Goal: Task Accomplishment & Management: Manage account settings

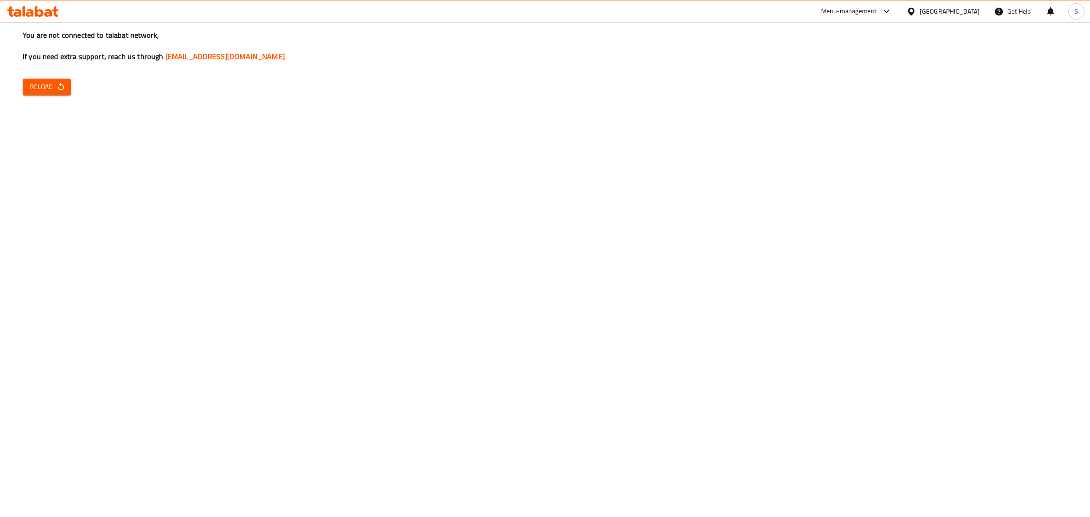
click at [238, 196] on div "You are not connected to talabat network, If you need extra support, reach us t…" at bounding box center [545, 258] width 1090 height 517
click at [829, 332] on div "You are not connected to talabat network, If you need extra support, reach us t…" at bounding box center [545, 258] width 1090 height 517
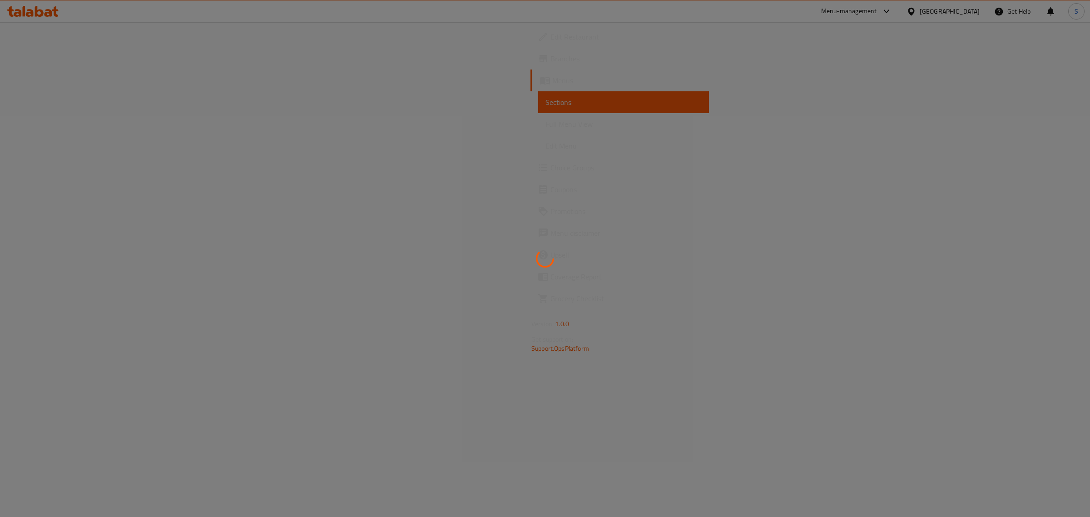
click at [546, 358] on div at bounding box center [545, 258] width 1090 height 517
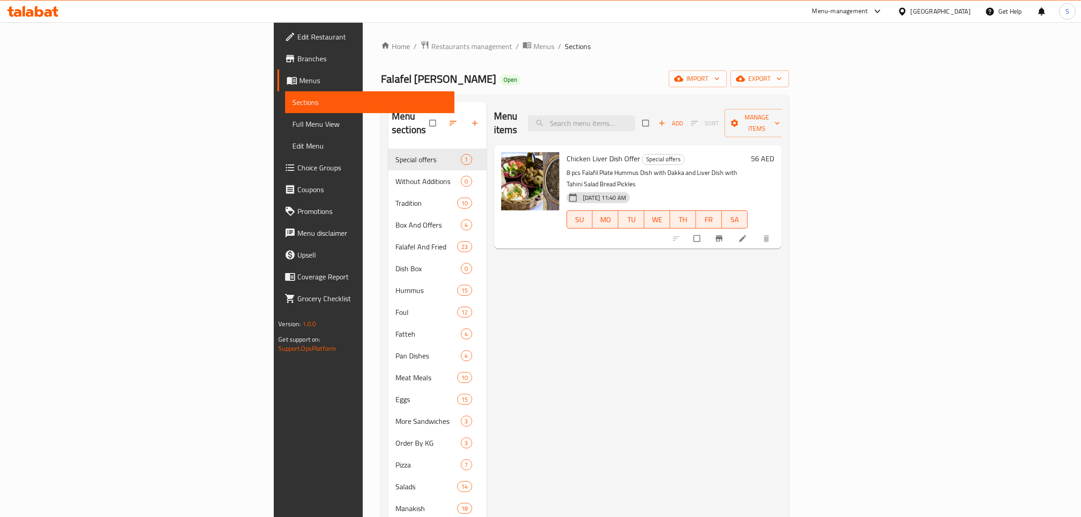
drag, startPoint x: 648, startPoint y: 297, endPoint x: 896, endPoint y: 178, distance: 274.2
click at [663, 294] on div "Menu items Add Sort Manage items Chicken Liver Dish Offer Special offers 8 pcs …" at bounding box center [634, 360] width 295 height 517
click at [917, 11] on div "United Arab Emirates" at bounding box center [941, 11] width 60 height 10
click at [843, 200] on div "Qatar" at bounding box center [872, 199] width 60 height 10
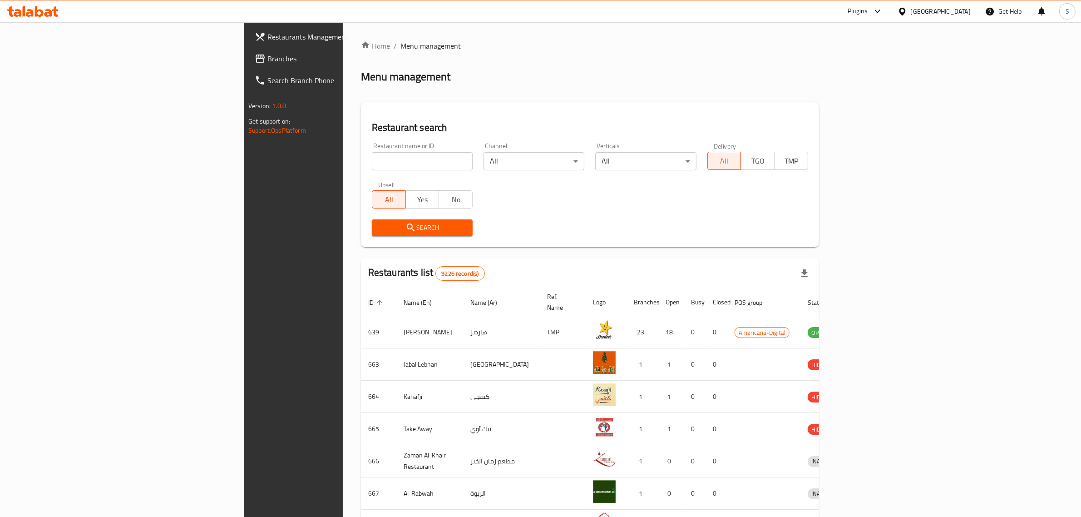
click at [883, 8] on div at bounding box center [875, 11] width 15 height 11
click at [837, 67] on div "Global Quality Control Center" at bounding box center [839, 61] width 94 height 21
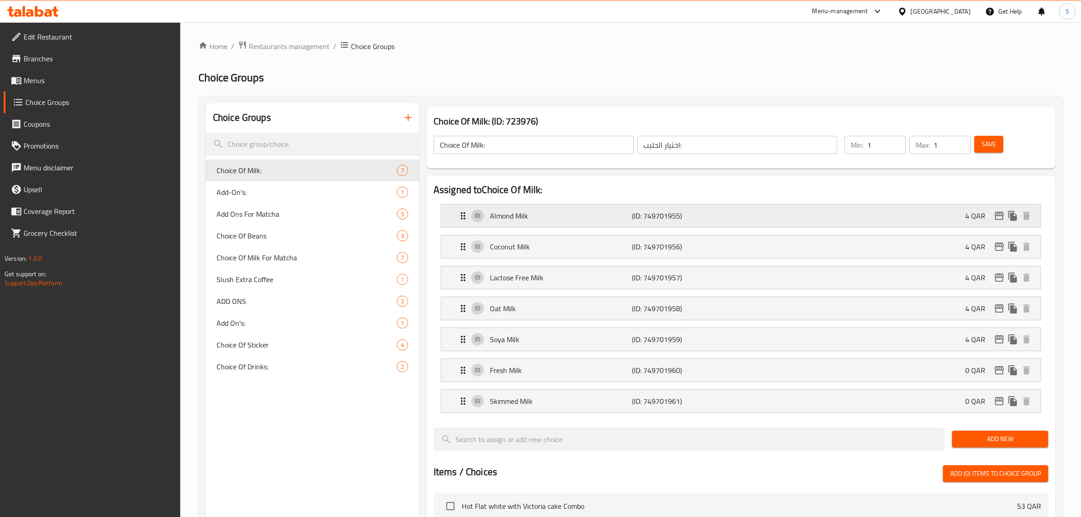
click at [623, 221] on p "Almond Milk" at bounding box center [561, 215] width 143 height 11
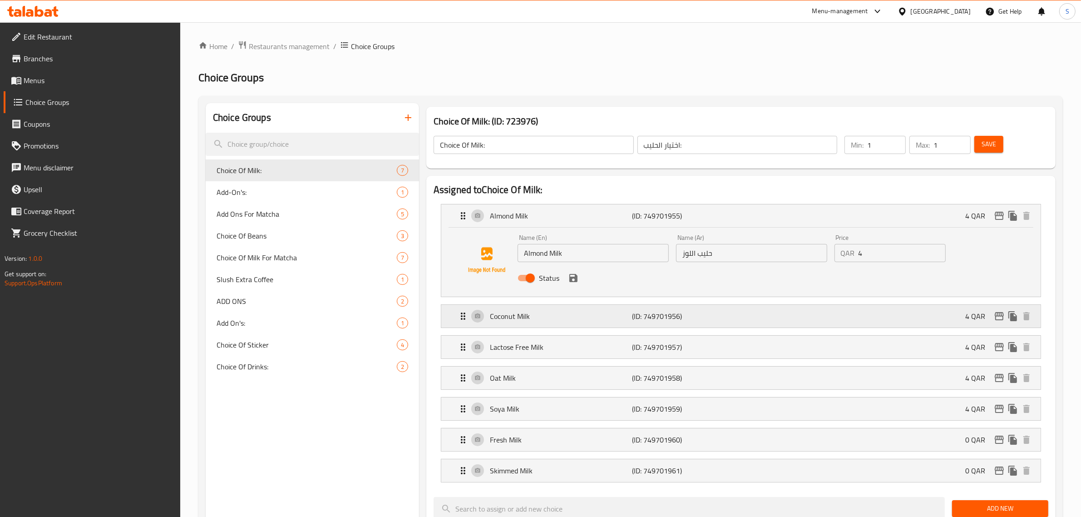
click at [579, 318] on p "Coconut Milk" at bounding box center [561, 316] width 143 height 11
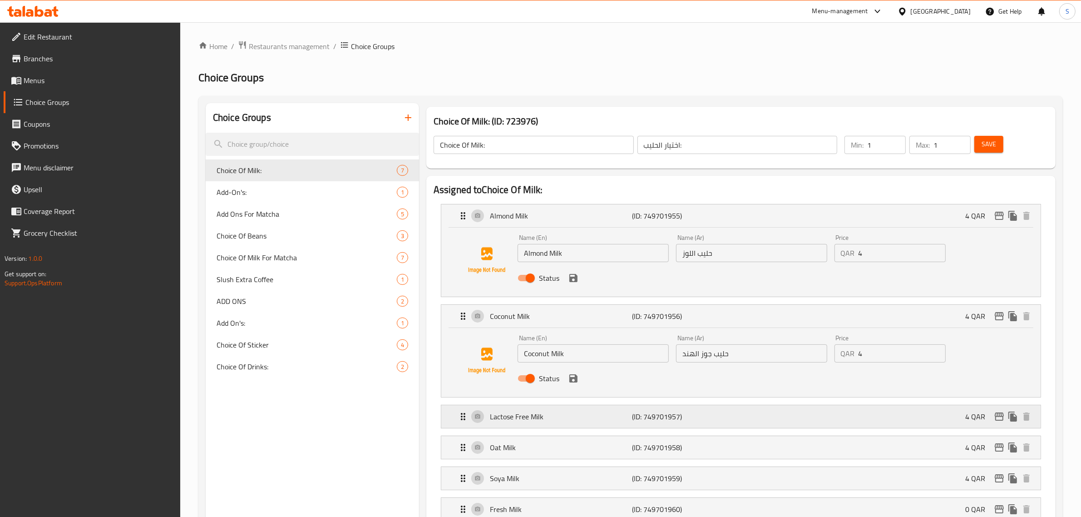
click at [581, 416] on p "Lactose Free Milk" at bounding box center [561, 416] width 143 height 11
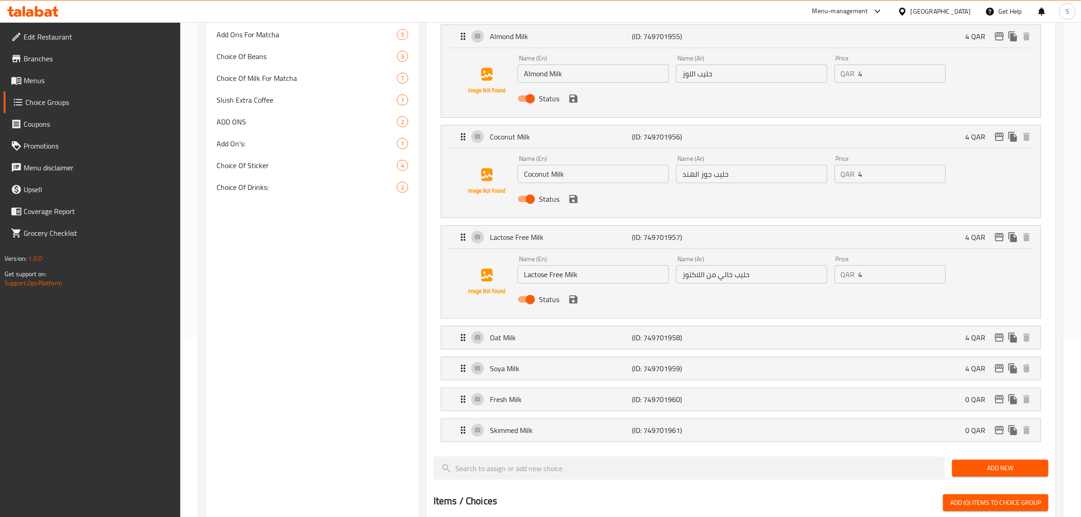
scroll to position [284, 0]
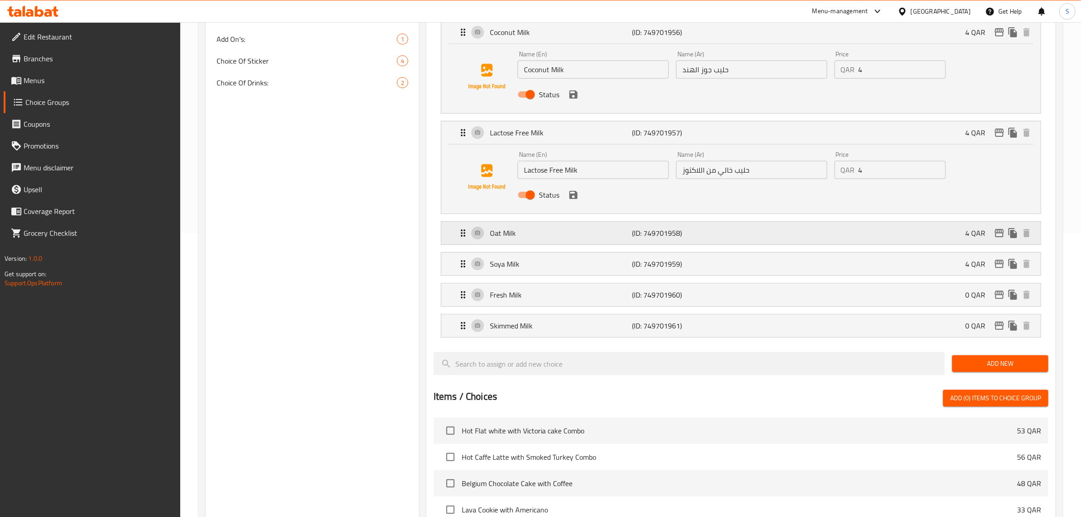
click at [595, 232] on p "Oat Milk" at bounding box center [561, 233] width 143 height 11
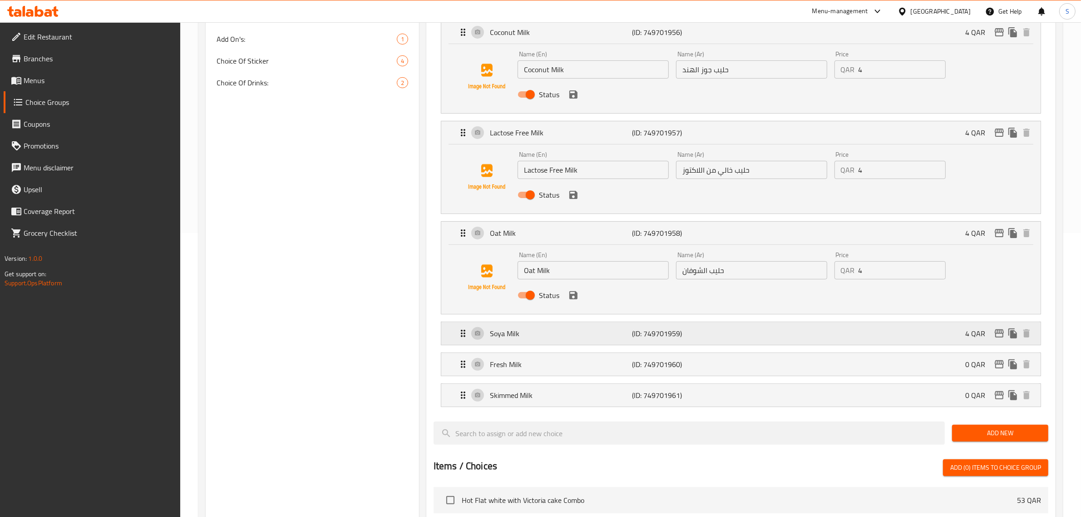
click at [568, 331] on p "Soya Milk" at bounding box center [561, 333] width 143 height 11
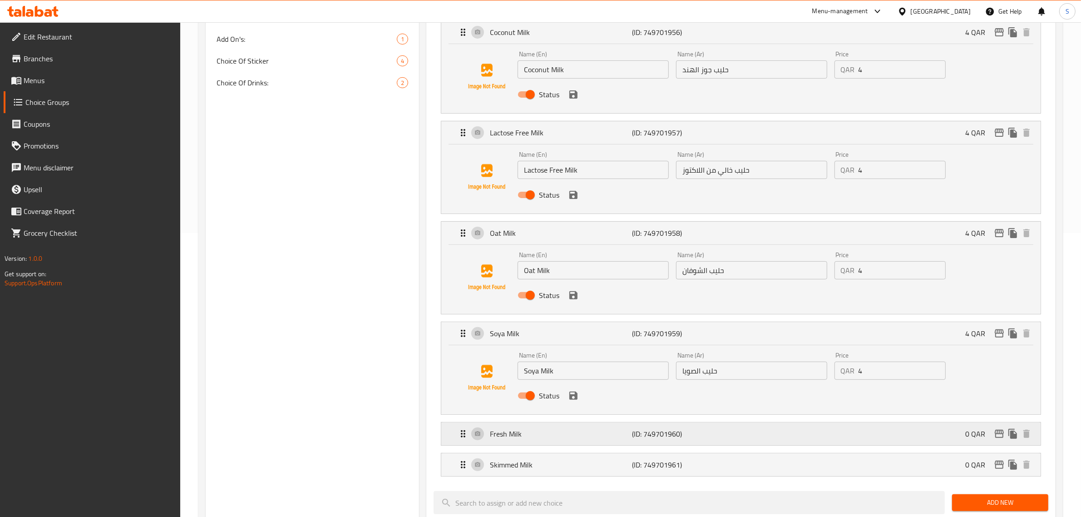
click at [559, 431] on p "Fresh Milk" at bounding box center [561, 433] width 143 height 11
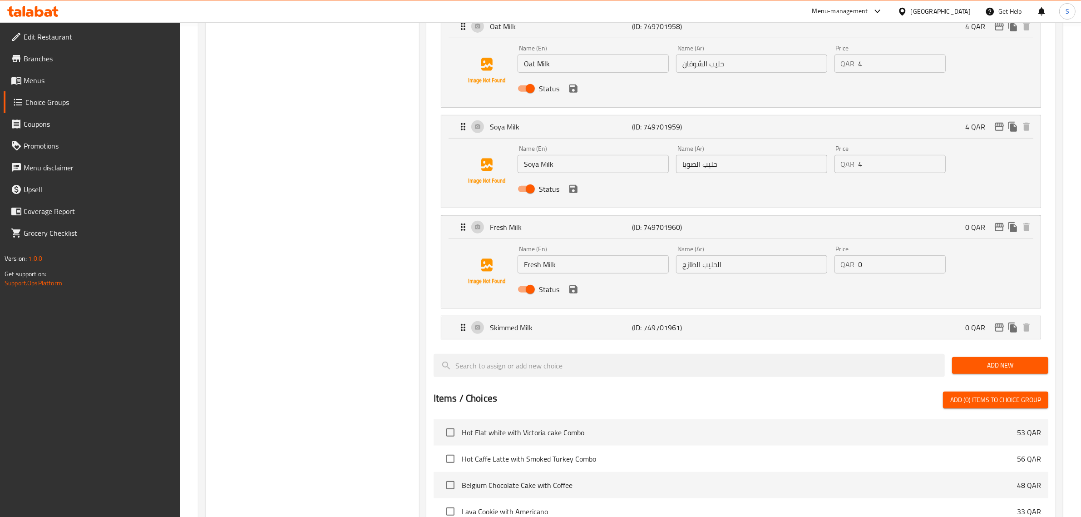
scroll to position [568, 0]
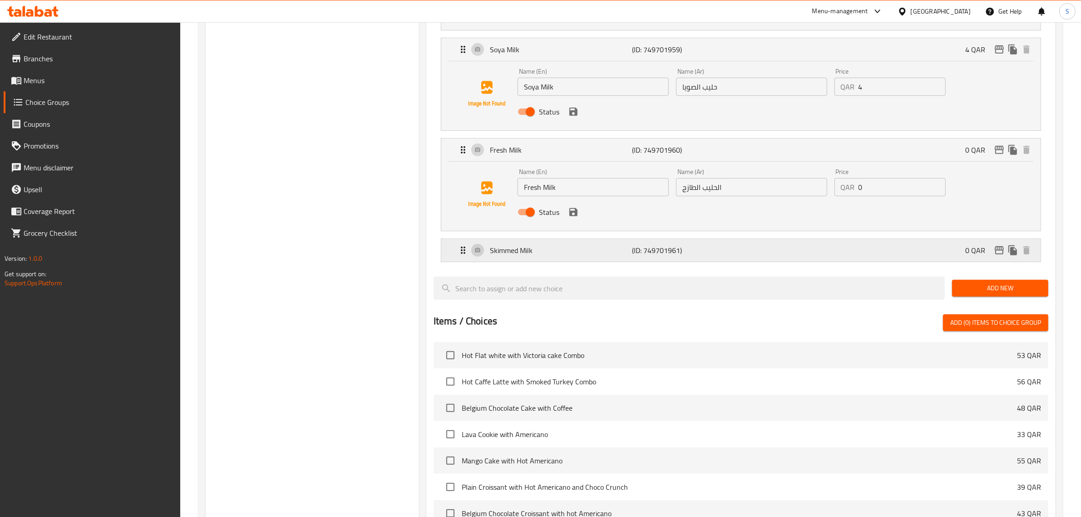
click at [582, 256] on p "Skimmed Milk" at bounding box center [561, 250] width 143 height 11
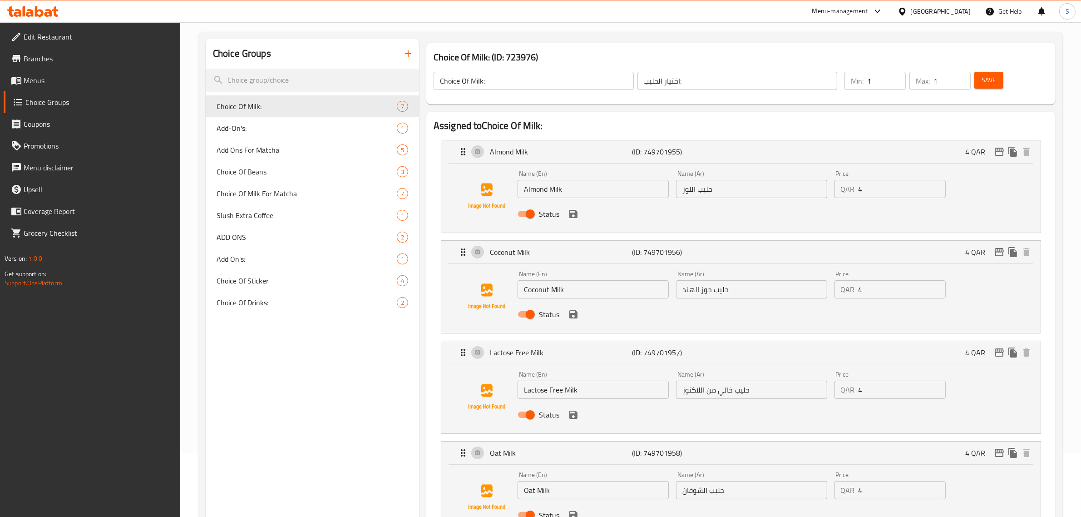
scroll to position [0, 0]
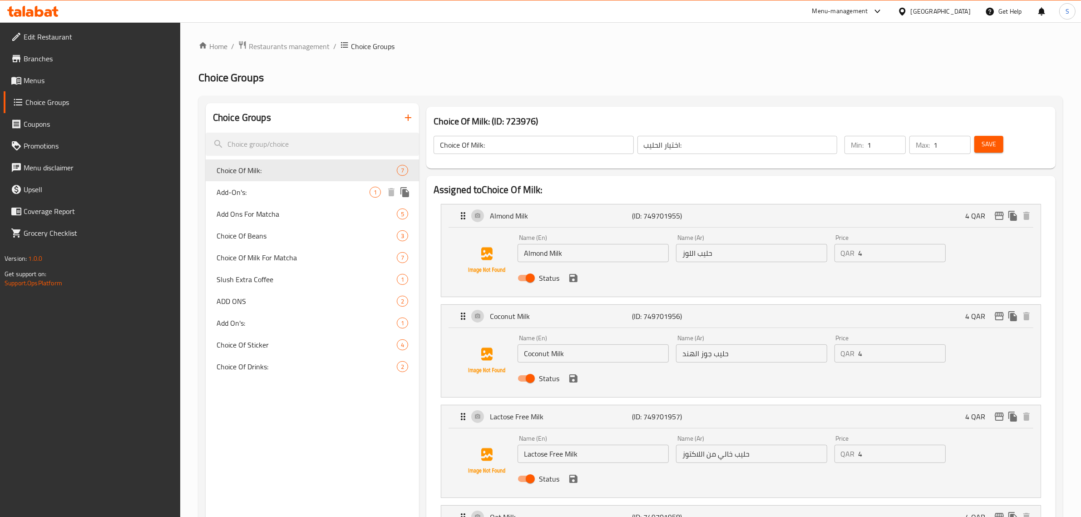
click at [234, 187] on span "Add-On's:" at bounding box center [293, 192] width 153 height 11
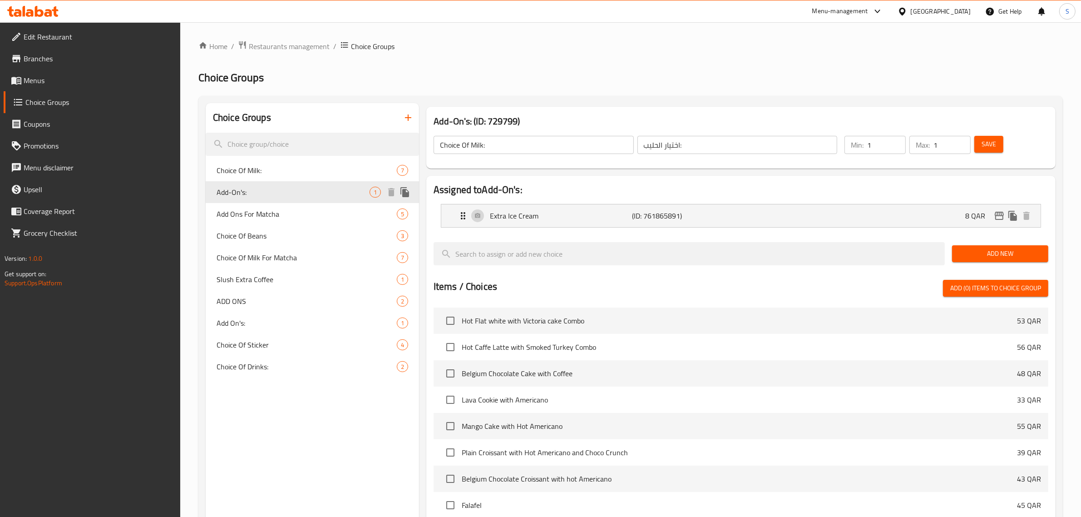
type input "Add-On's:"
type input "اضافات:"
type input "0"
click at [757, 228] on li "Extra Ice Cream (ID: 761865891) 8 QAR Name (En) Extra Ice Cream Name (En) Name …" at bounding box center [741, 215] width 615 height 31
click at [753, 221] on div "Extra Ice Cream (ID: 761865891) 8 QAR" at bounding box center [744, 215] width 572 height 23
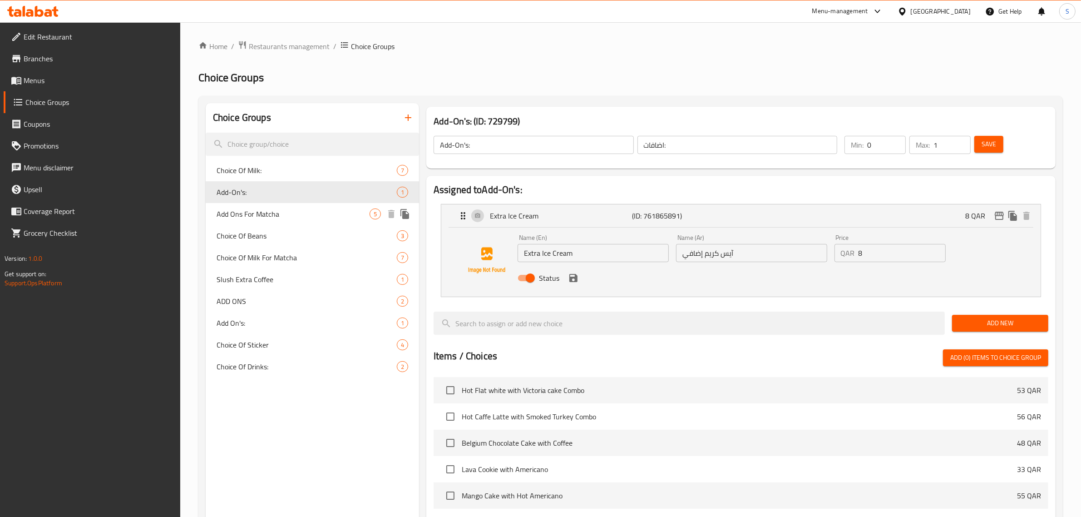
click at [268, 218] on span "Add Ons For Matcha" at bounding box center [293, 213] width 153 height 11
type input "Add Ons For Matcha"
type input "إضافات الماتشا"
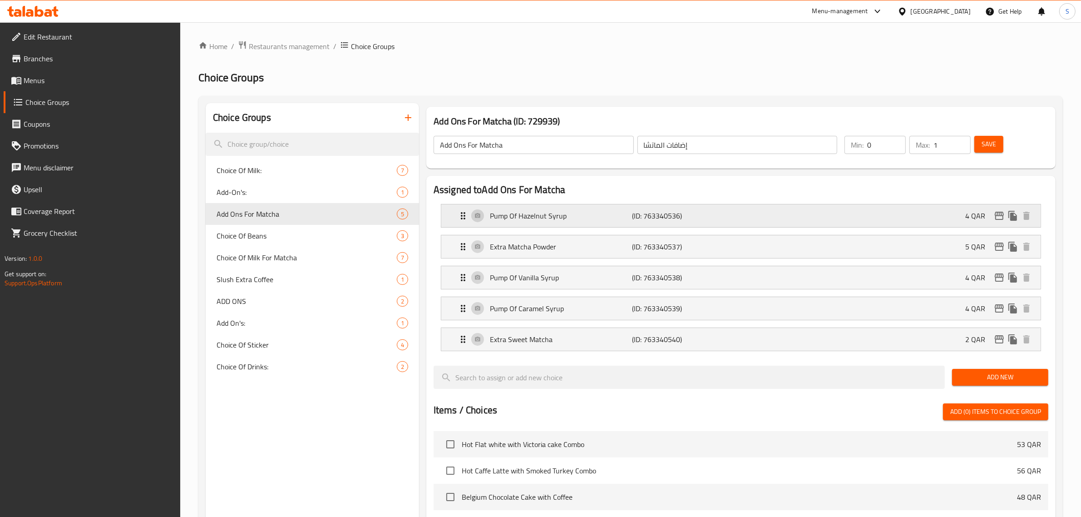
click at [570, 214] on p "Pump Of Hazelnut Syrup" at bounding box center [561, 215] width 143 height 11
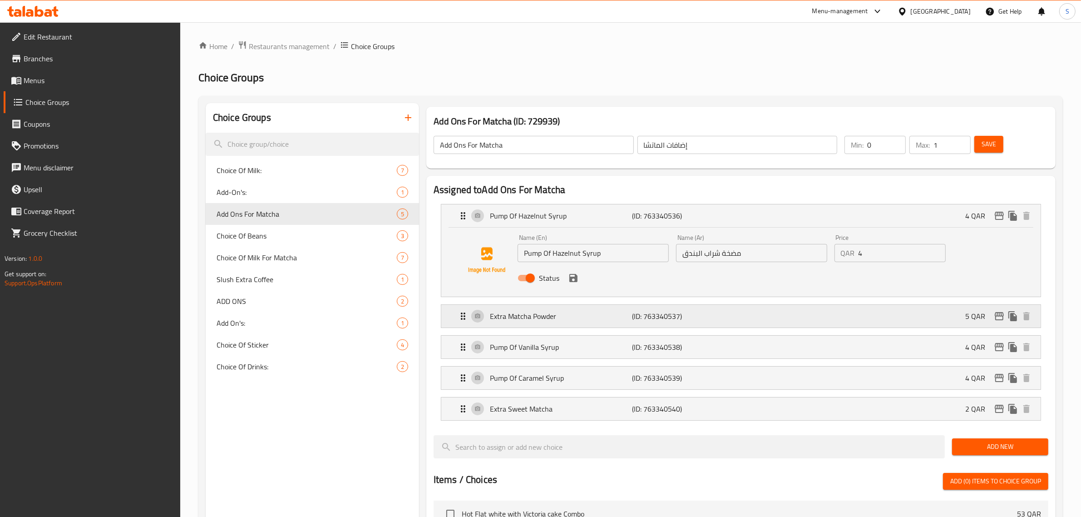
click at [578, 324] on div "Extra Matcha Powder (ID: 763340537) 5 QAR" at bounding box center [744, 316] width 572 height 23
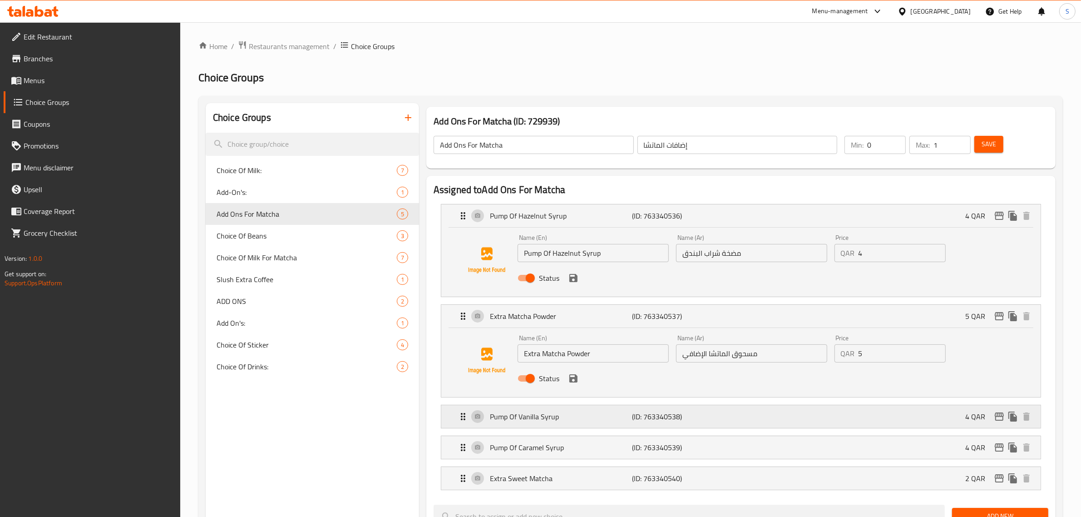
click at [603, 410] on div "Pump Of Vanilla Syrup (ID: 763340538) 4 QAR" at bounding box center [744, 416] width 572 height 23
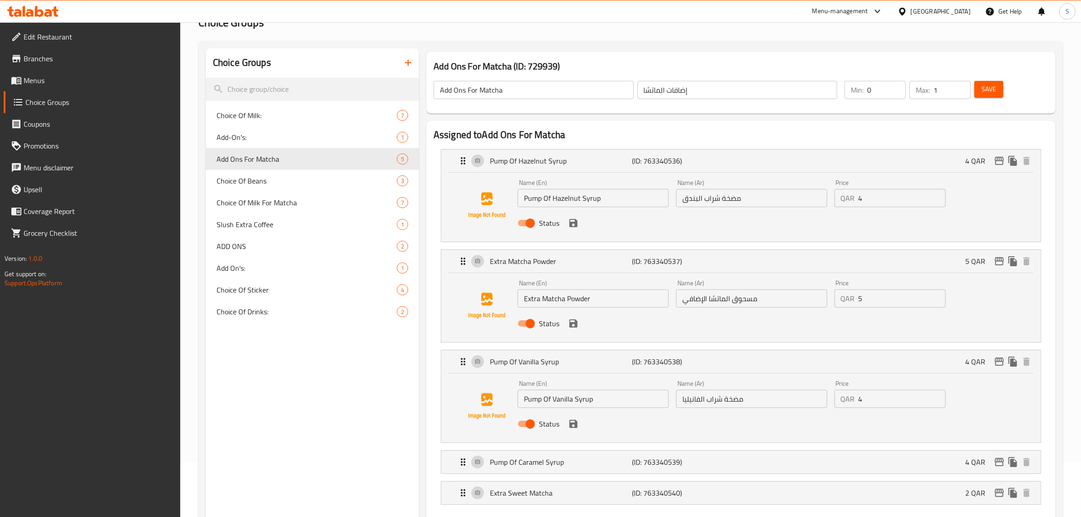
scroll to position [227, 0]
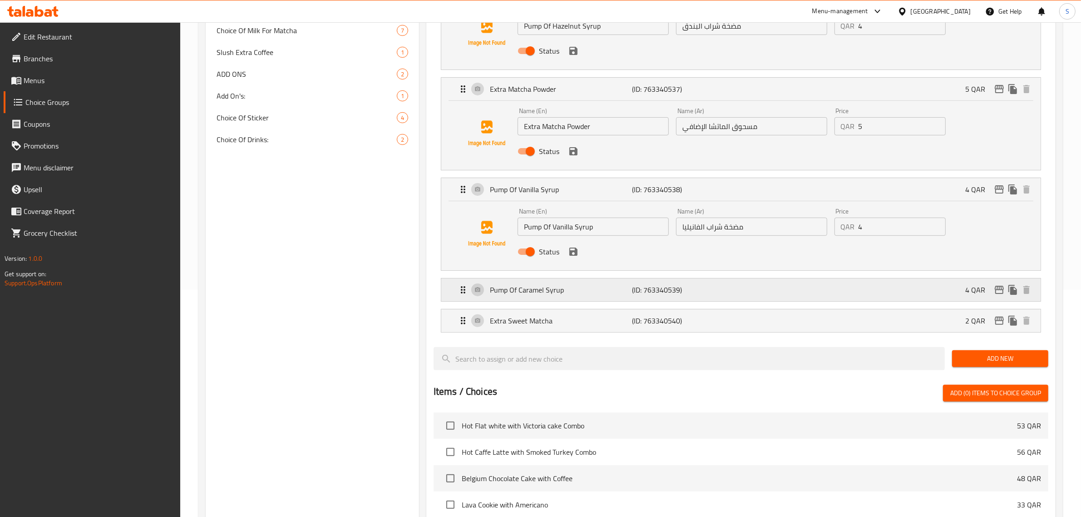
click at [595, 297] on div "Pump Of Caramel Syrup (ID: 763340539) 4 QAR" at bounding box center [744, 289] width 572 height 23
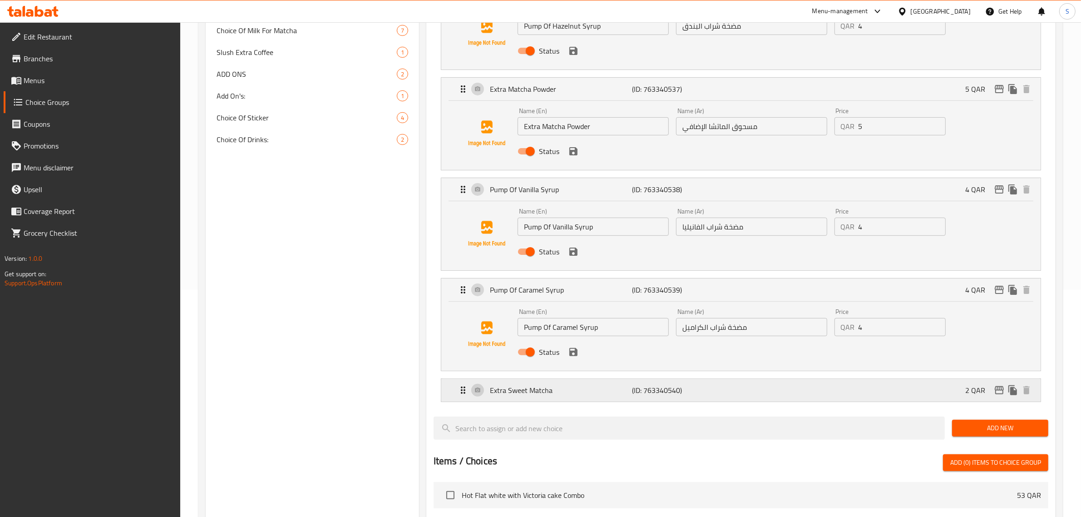
click at [601, 398] on div "Extra Sweet Matcha (ID: 763340540) 2 QAR" at bounding box center [744, 390] width 572 height 23
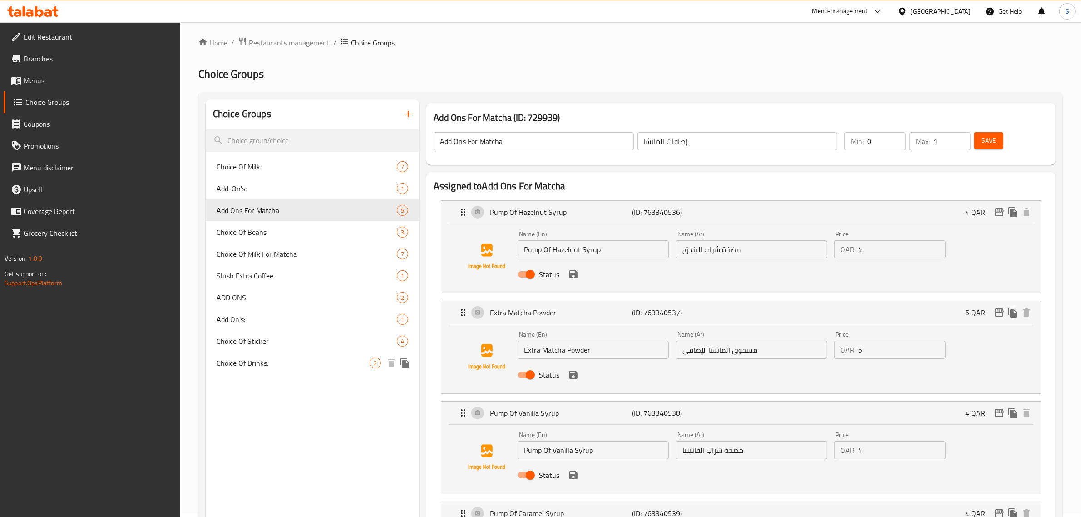
scroll to position [0, 0]
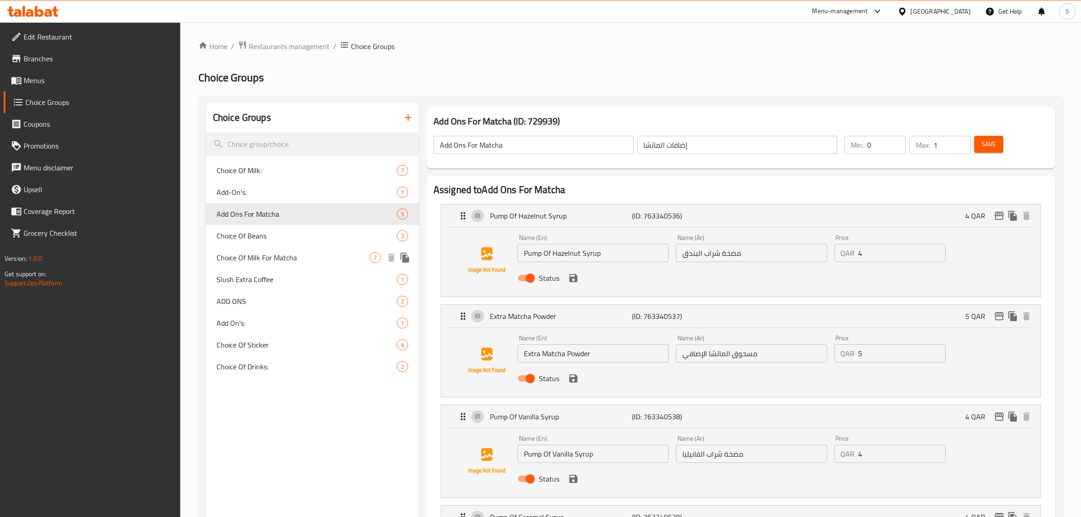
click at [265, 243] on div "Choice Of Beans 3" at bounding box center [312, 236] width 213 height 22
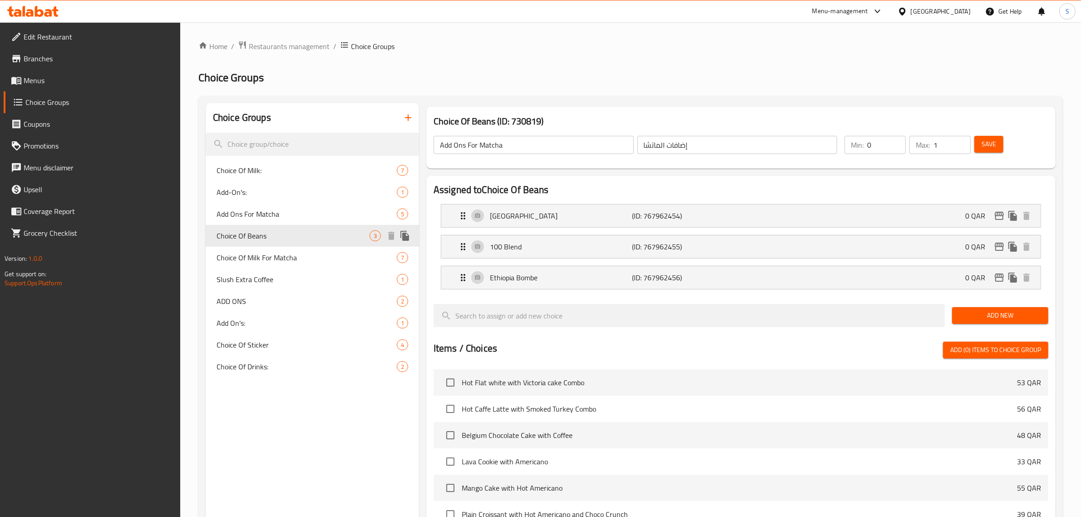
type input "Choice Of Beans"
type input "اختيار الحبوب"
type input "1"
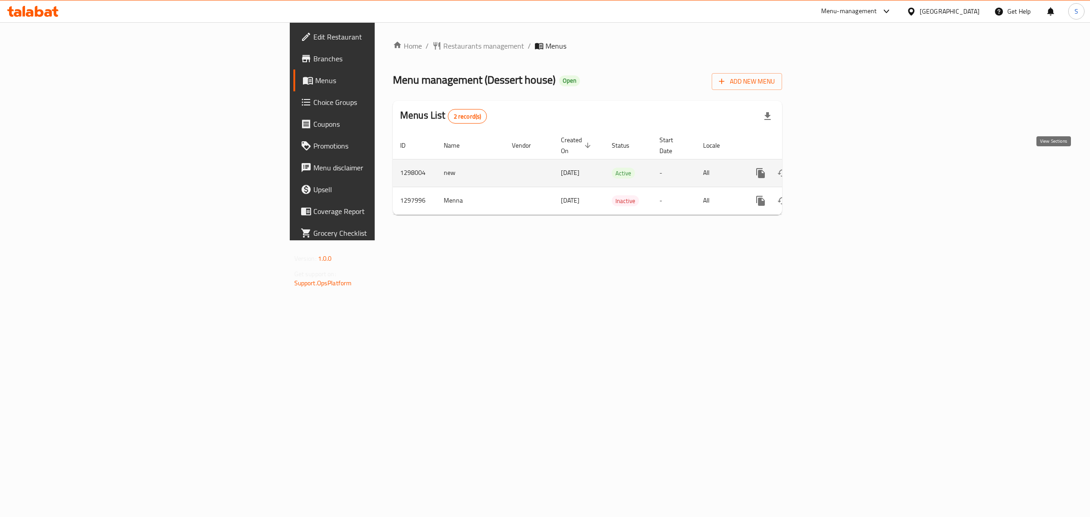
click at [830, 169] on icon "enhanced table" at bounding box center [826, 173] width 8 height 8
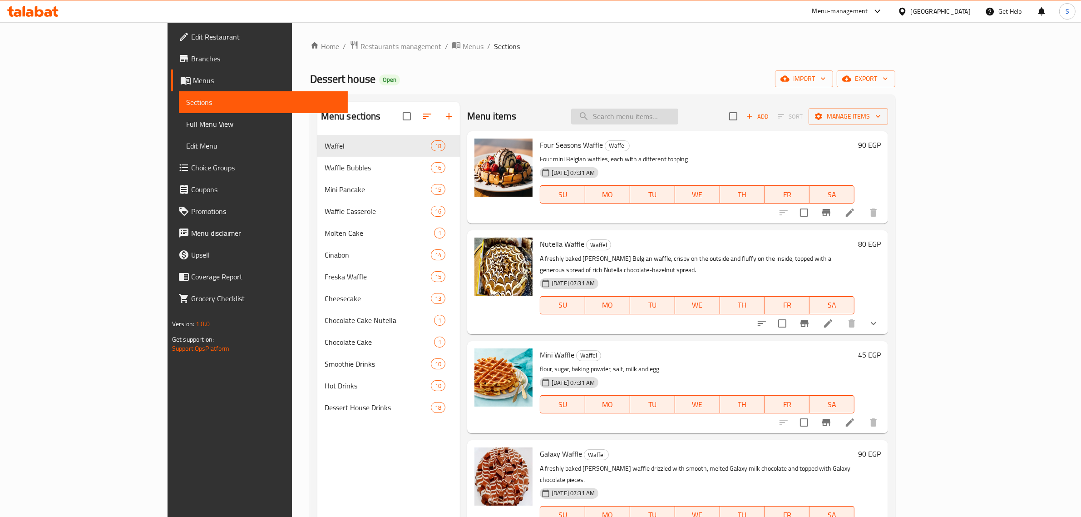
click at [633, 111] on input "search" at bounding box center [624, 117] width 107 height 16
click at [655, 112] on input "search" at bounding box center [624, 117] width 107 height 16
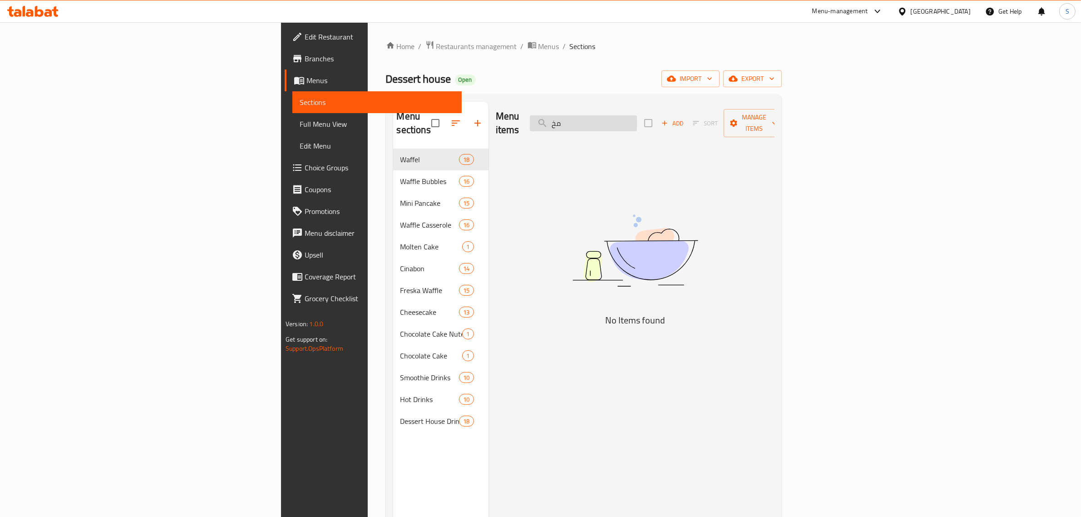
type input "م"
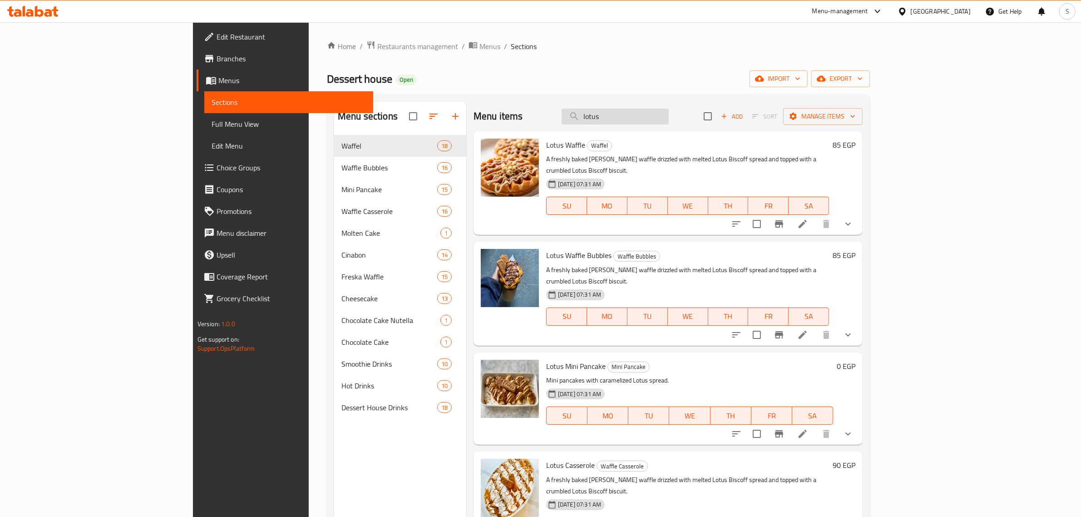
click at [669, 117] on input "lotus" at bounding box center [615, 117] width 107 height 16
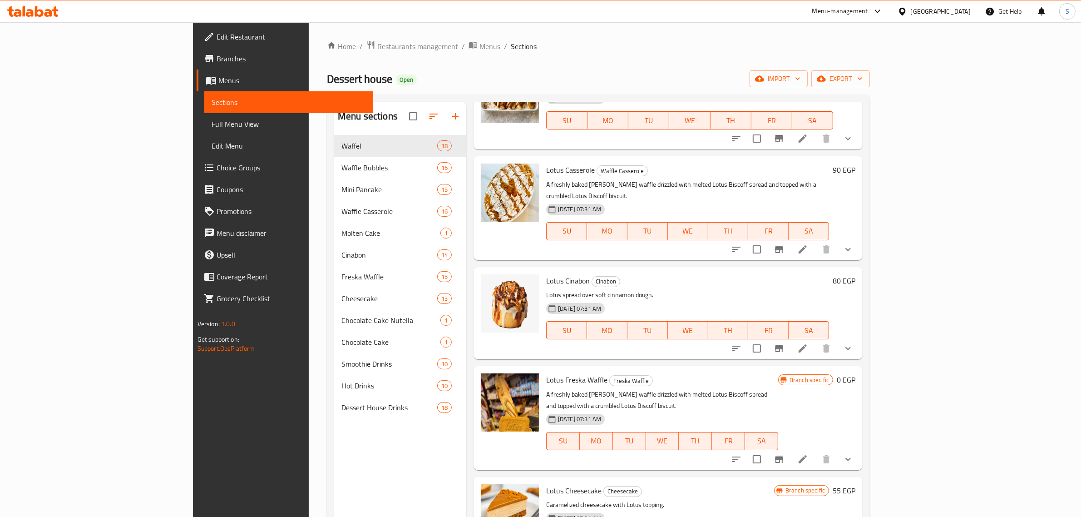
scroll to position [298, 0]
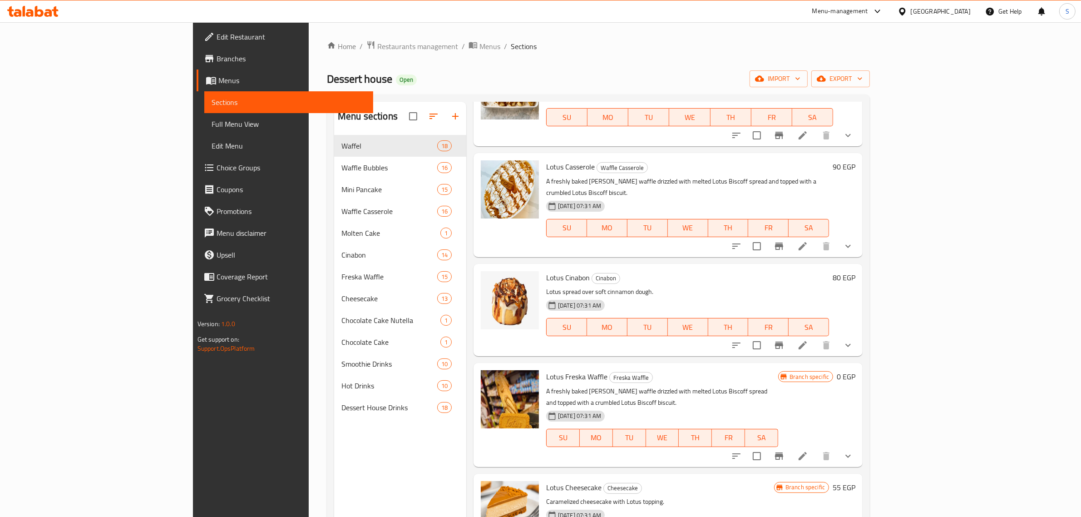
click at [546, 370] on span "Lotus Freska Waffle" at bounding box center [576, 377] width 61 height 14
copy h6 "Lotus Freska Waffle"
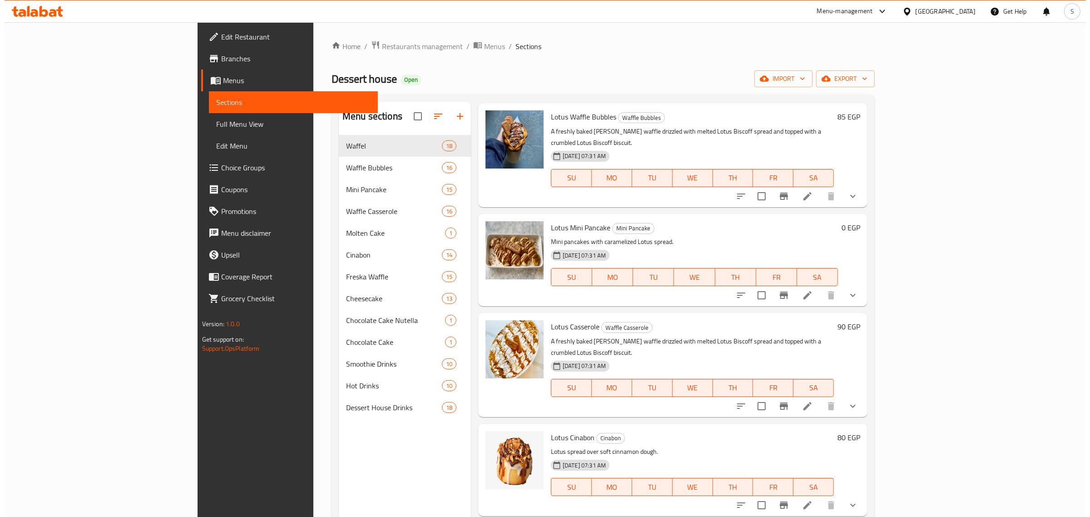
scroll to position [0, 0]
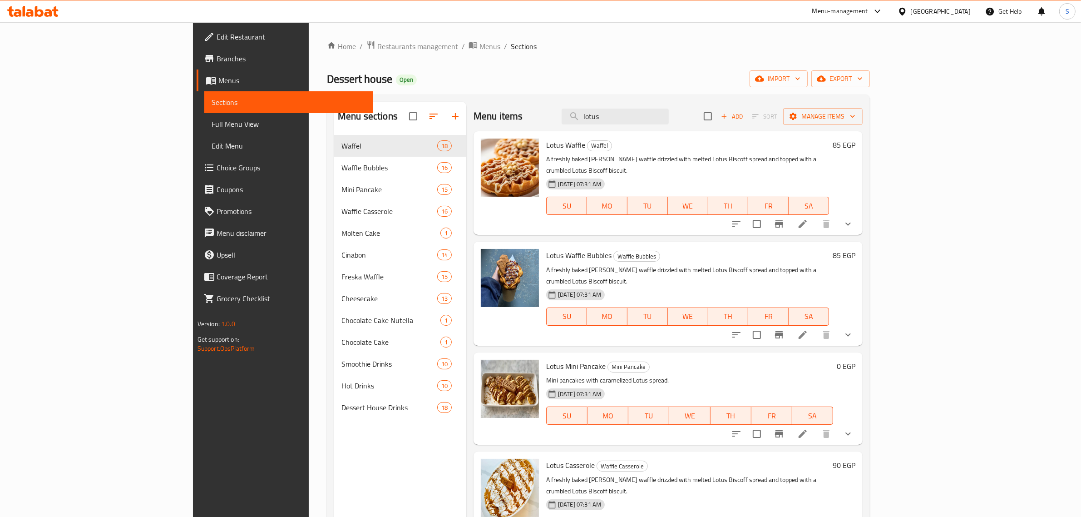
click at [686, 95] on div "Menu sections Waffel 18 Waffle Bubbles 16 Mini Pancake 15 Waffle Casserole 16 M…" at bounding box center [598, 359] width 543 height 531
click at [669, 119] on input "lotus" at bounding box center [615, 117] width 107 height 16
paste input "Lotus Freska Waffle"
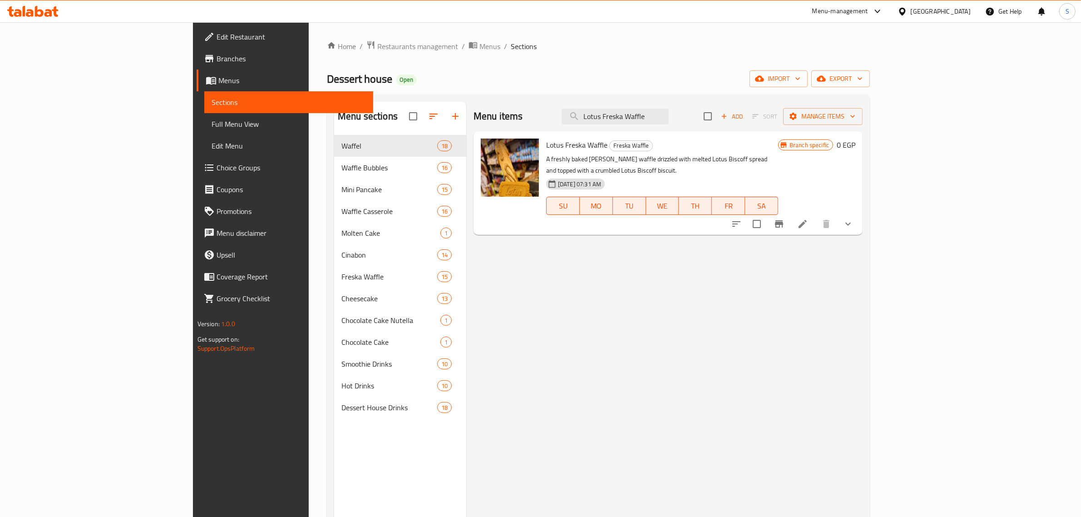
type input "Lotus Freska Waffle"
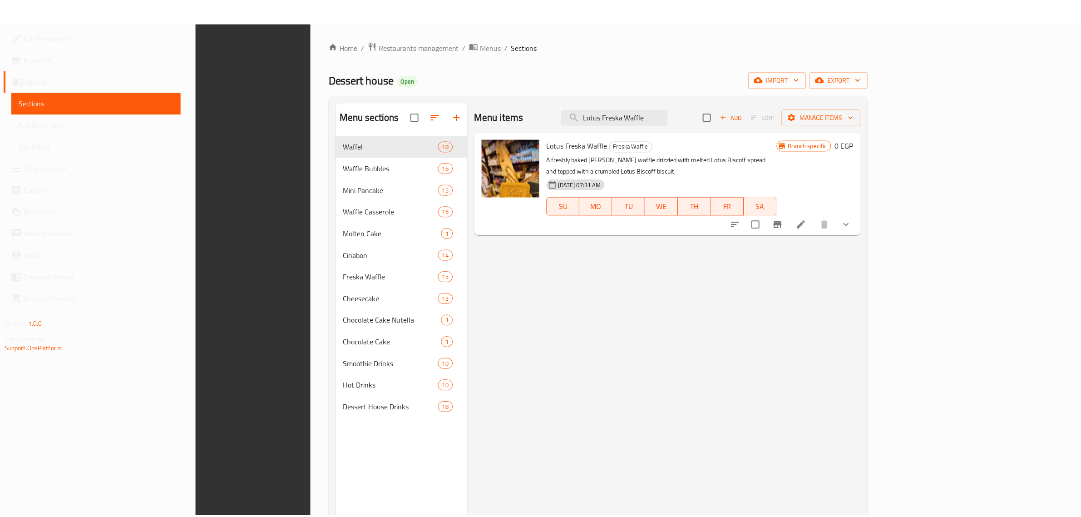
scroll to position [128, 0]
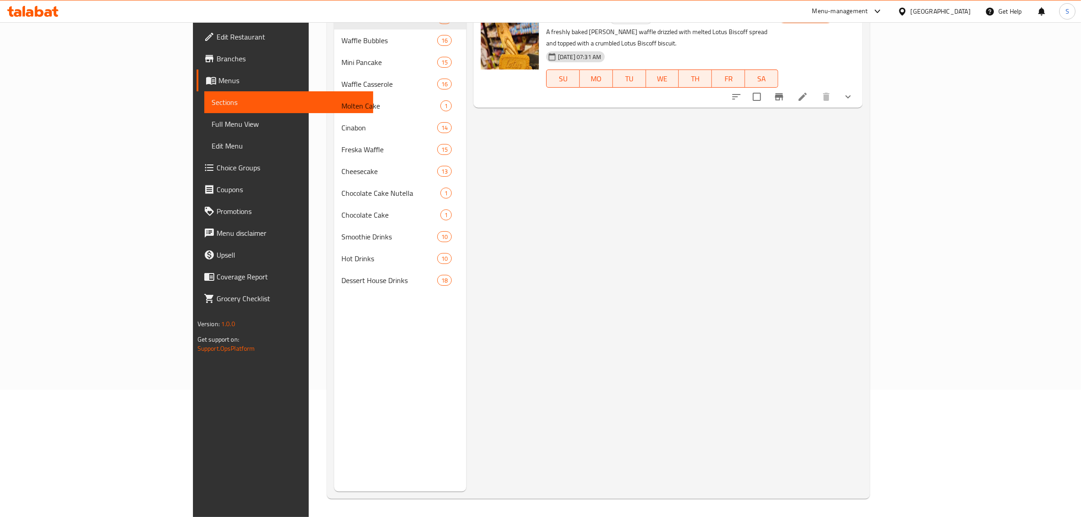
click at [666, 360] on div "Menu items Lotus Freska Waffle Add Sort Manage items Lotus Freska Waffle Freska…" at bounding box center [664, 233] width 396 height 517
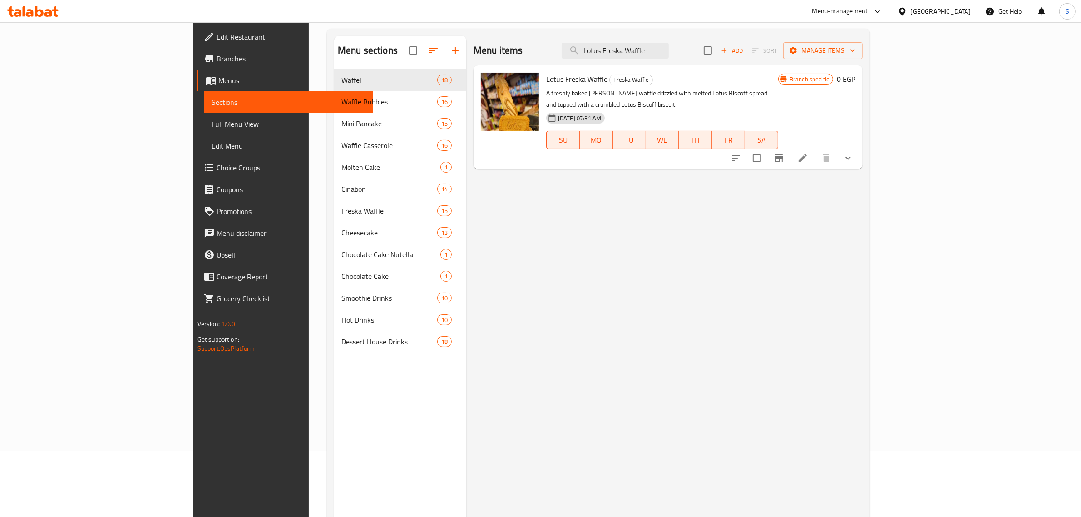
scroll to position [0, 0]
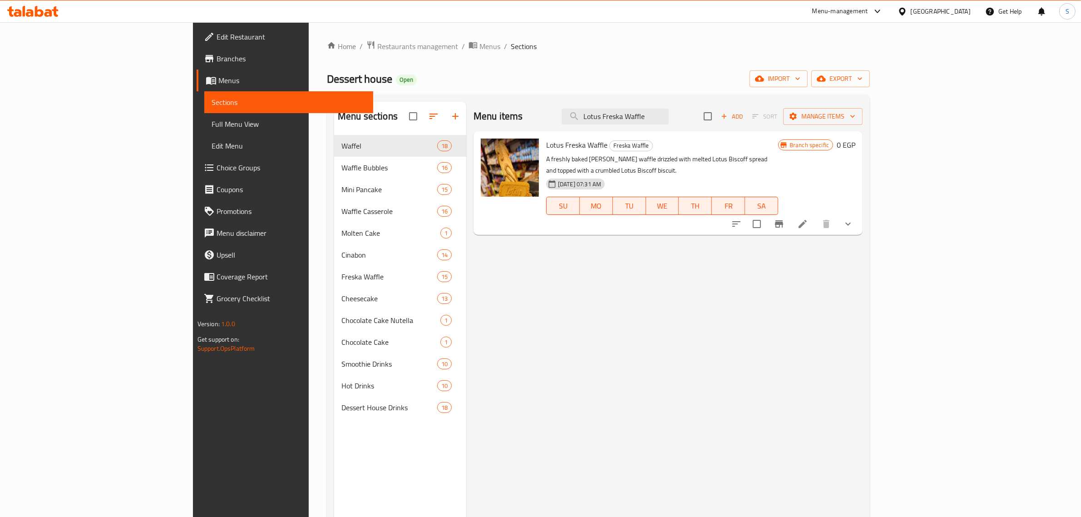
click at [816, 216] on li at bounding box center [802, 224] width 25 height 16
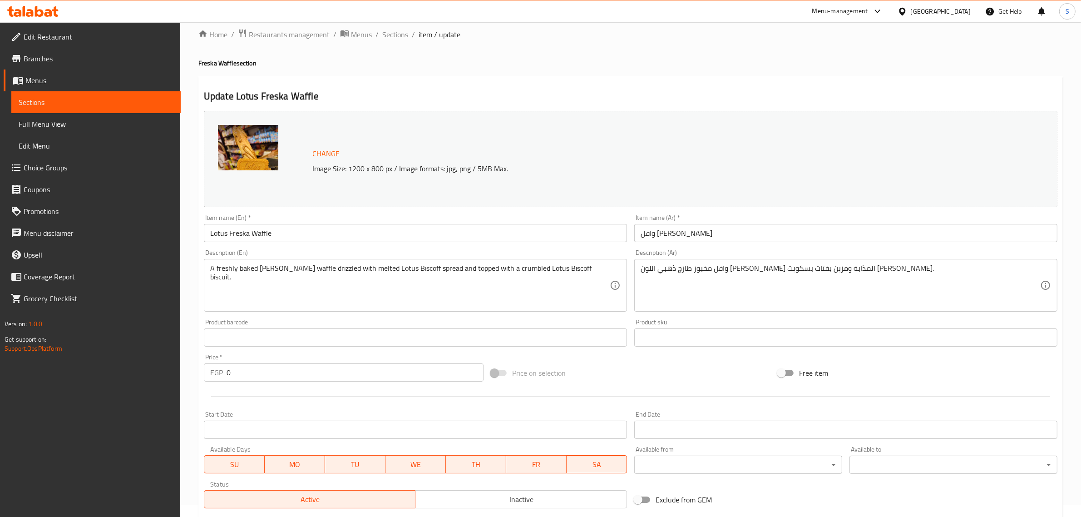
scroll to position [153, 0]
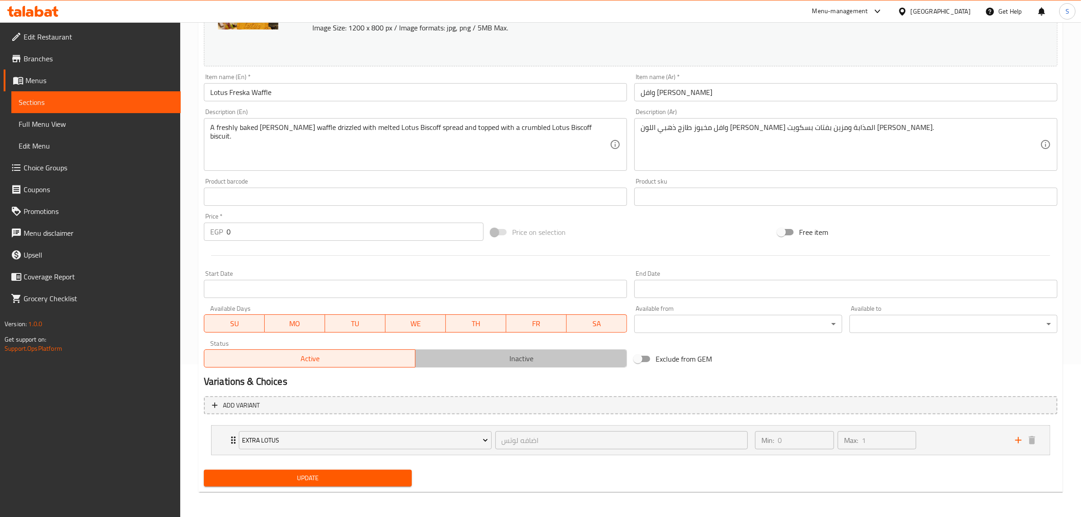
click at [512, 356] on span "Inactive" at bounding box center [521, 358] width 204 height 13
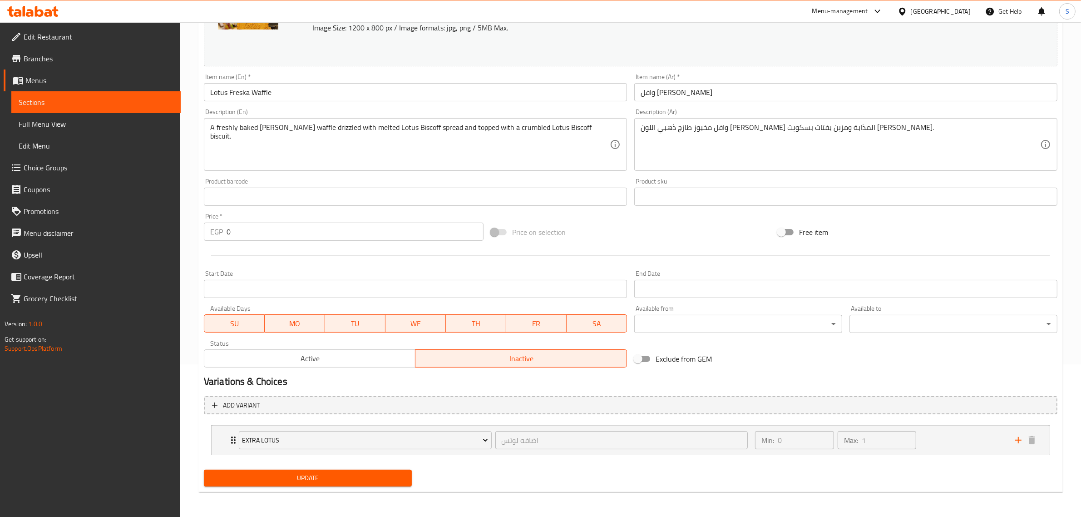
click at [307, 476] on span "Update" at bounding box center [307, 477] width 193 height 11
click at [103, 105] on span "Sections" at bounding box center [96, 102] width 155 height 11
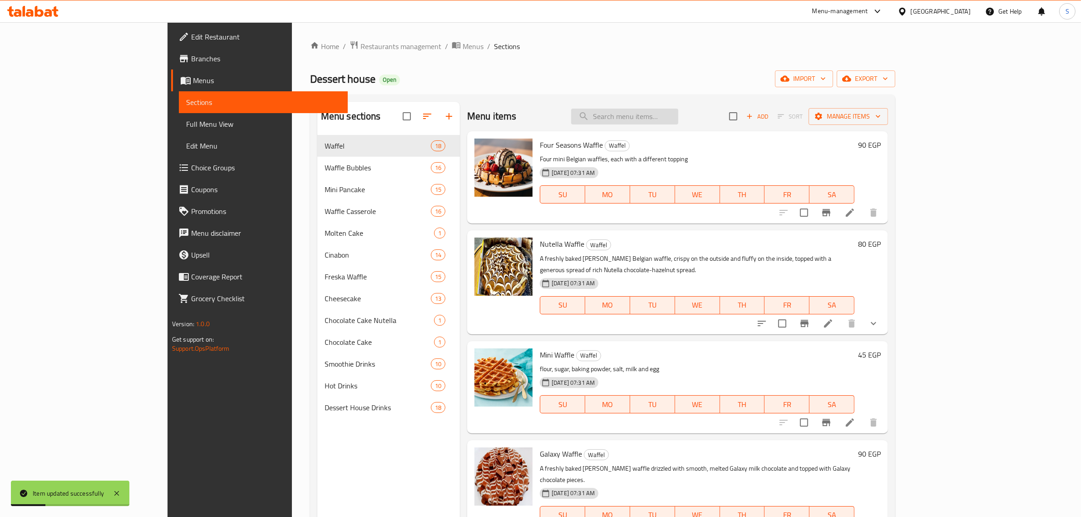
click at [679, 118] on input "search" at bounding box center [624, 117] width 107 height 16
paste input "Lotus Freska Waffle"
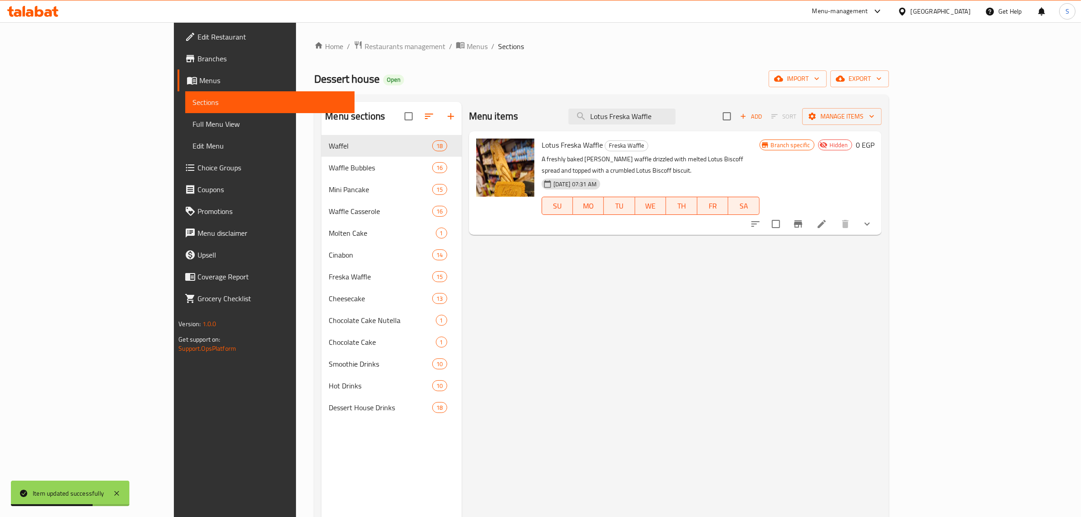
type input "Lotus Freska Waffle"
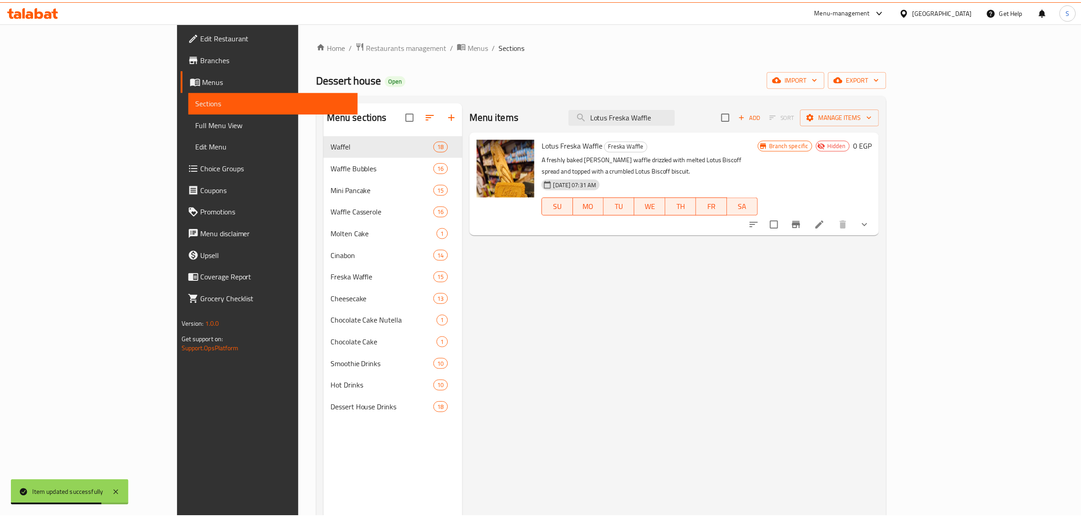
scroll to position [128, 0]
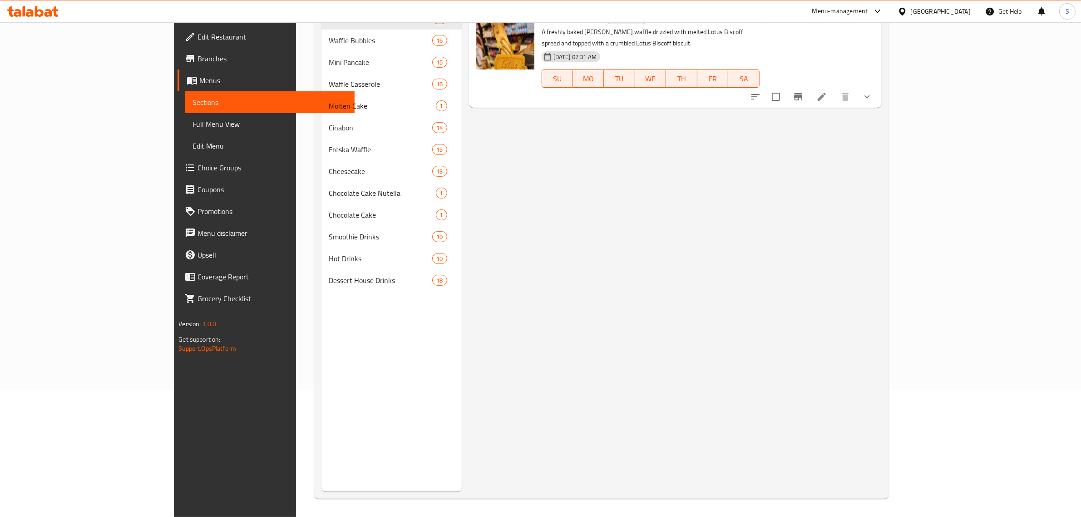
click at [663, 211] on div "Menu items Lotus Freska Waffle Add Sort Manage items Lotus Freska Waffle Freska…" at bounding box center [672, 233] width 420 height 517
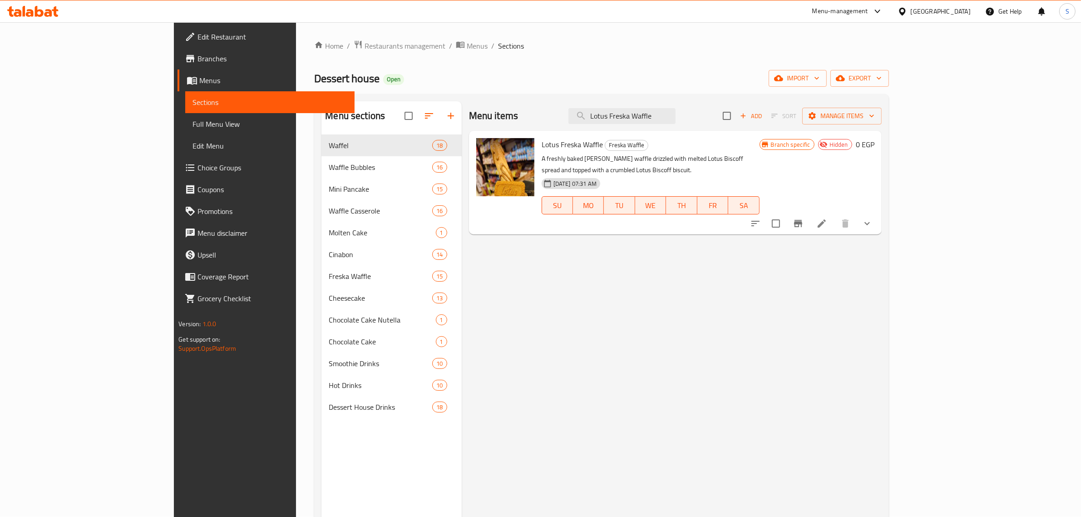
scroll to position [0, 0]
click at [878, 217] on button "show more" at bounding box center [868, 224] width 22 height 22
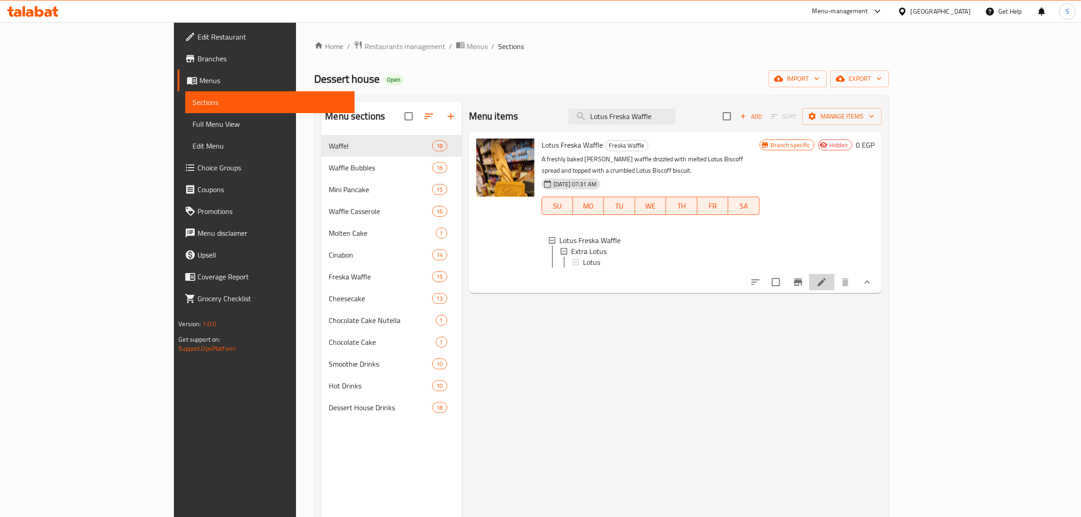
click at [835, 287] on li at bounding box center [821, 282] width 25 height 16
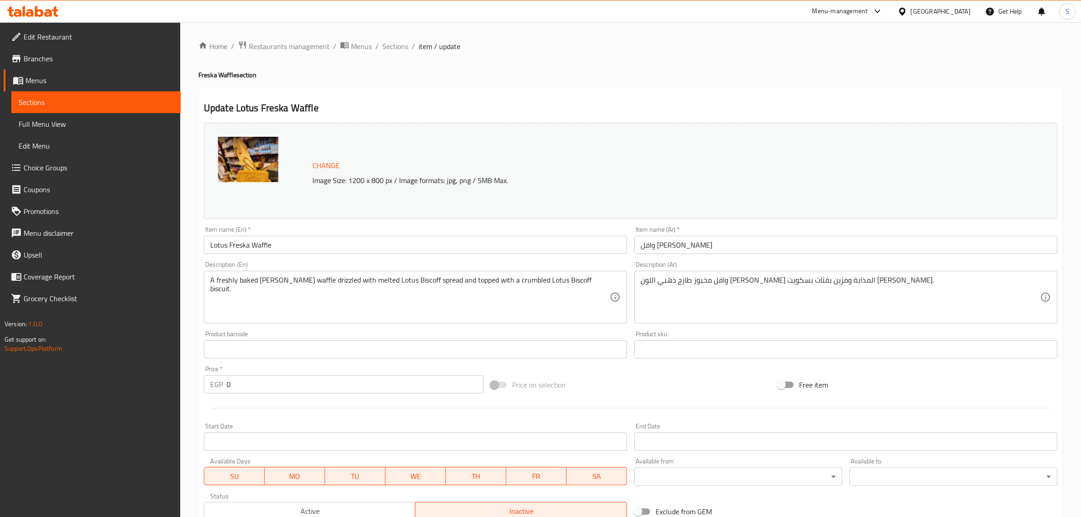
drag, startPoint x: 56, startPoint y: 106, endPoint x: 155, endPoint y: 10, distance: 137.5
click at [57, 105] on span "Sections" at bounding box center [96, 102] width 155 height 11
